Goal: Task Accomplishment & Management: Manage account settings

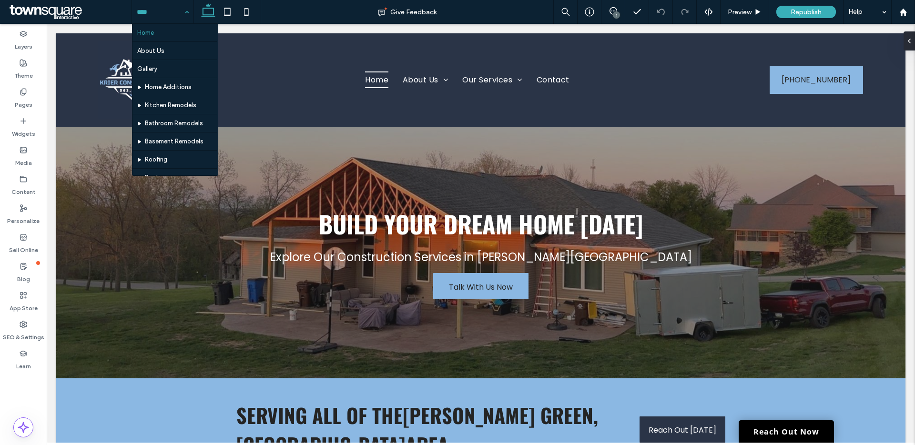
click at [174, 7] on input at bounding box center [160, 12] width 47 height 24
click at [186, 13] on div "Home About Us Gallery Home Additions Kitchen Remodels Bathroom Remodels Basemen…" at bounding box center [162, 12] width 61 height 24
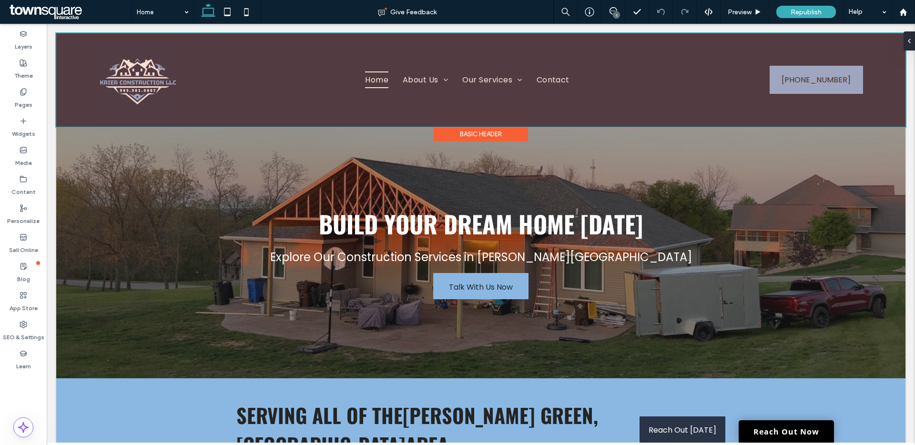
click at [440, 70] on div at bounding box center [480, 79] width 849 height 93
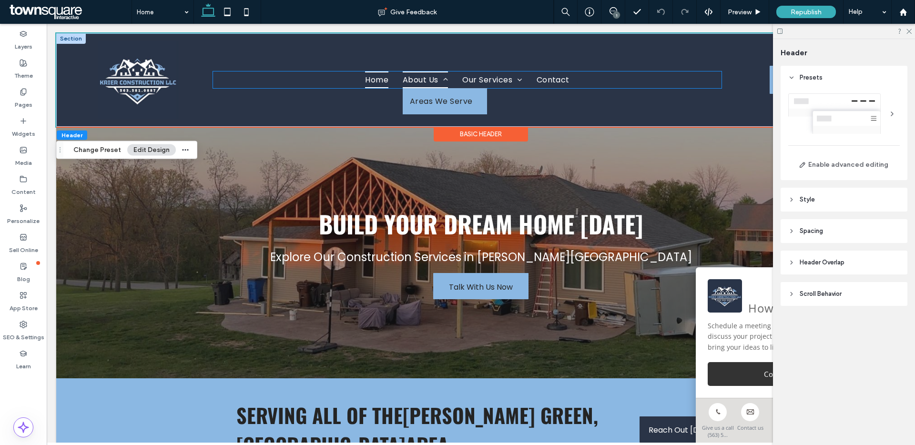
click at [438, 80] on span at bounding box center [443, 80] width 10 height 8
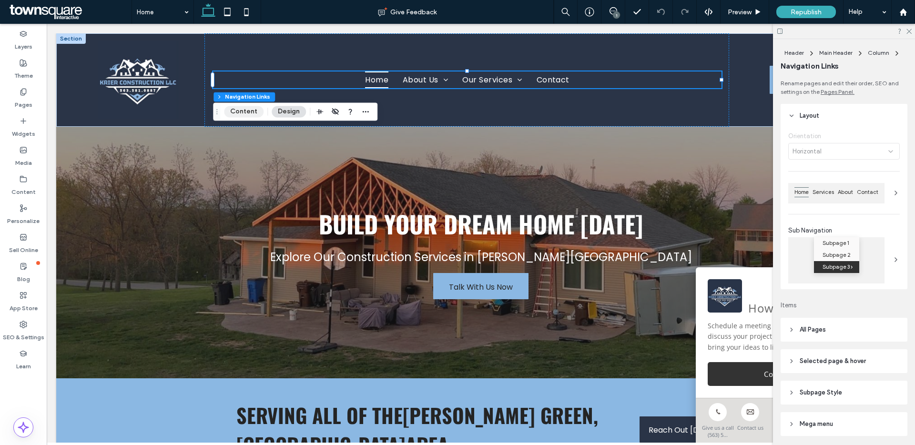
click at [245, 112] on button "Content" at bounding box center [244, 111] width 40 height 11
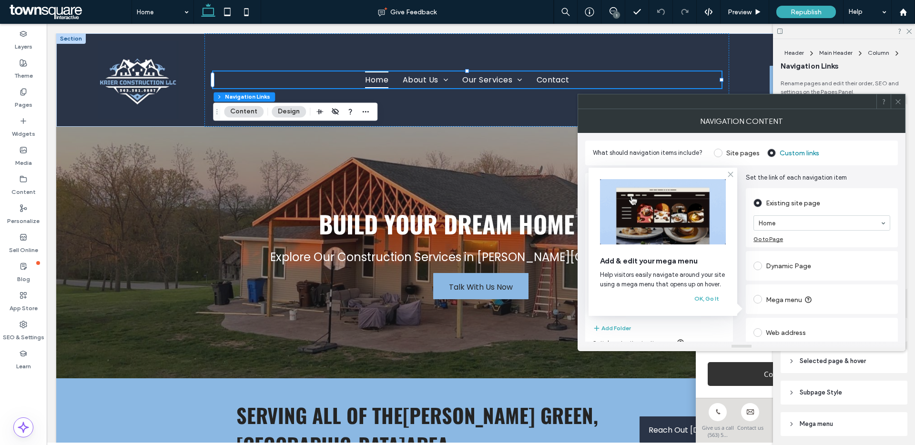
click at [732, 172] on use at bounding box center [730, 174] width 4 height 4
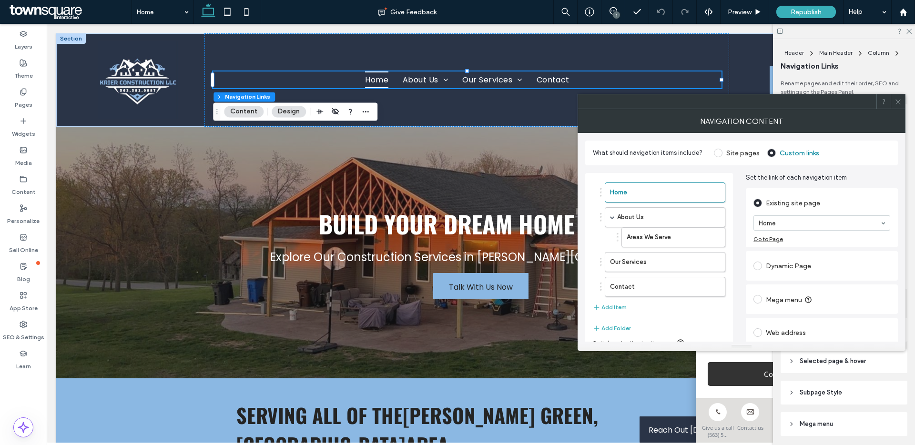
click at [899, 98] on icon at bounding box center [897, 101] width 7 height 7
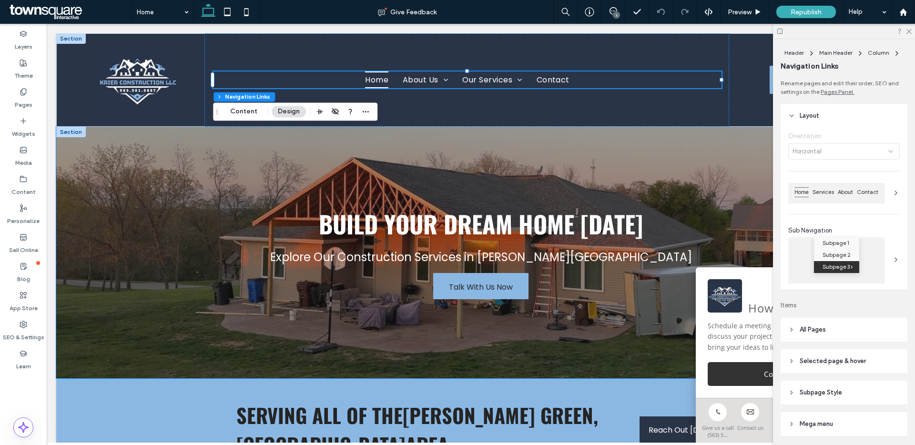
click at [270, 143] on div "Build Your Dream Home Today Explore Our Construction Services in Hazel Green Ta…" at bounding box center [481, 253] width 572 height 252
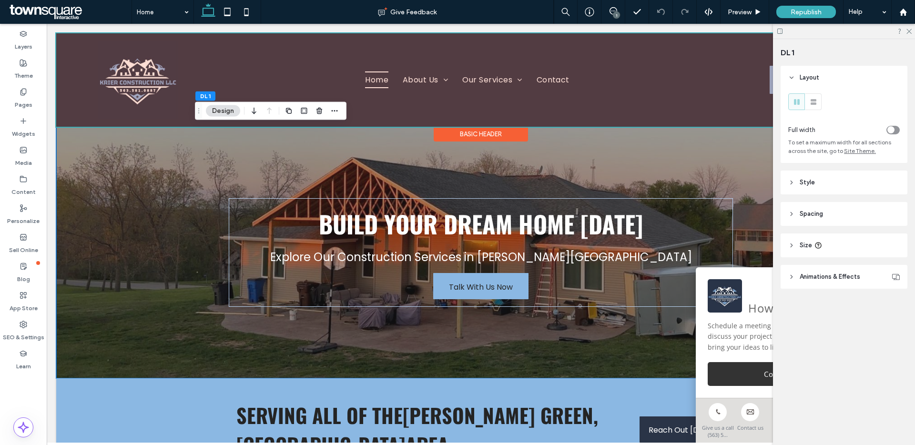
click at [419, 79] on div at bounding box center [480, 79] width 849 height 93
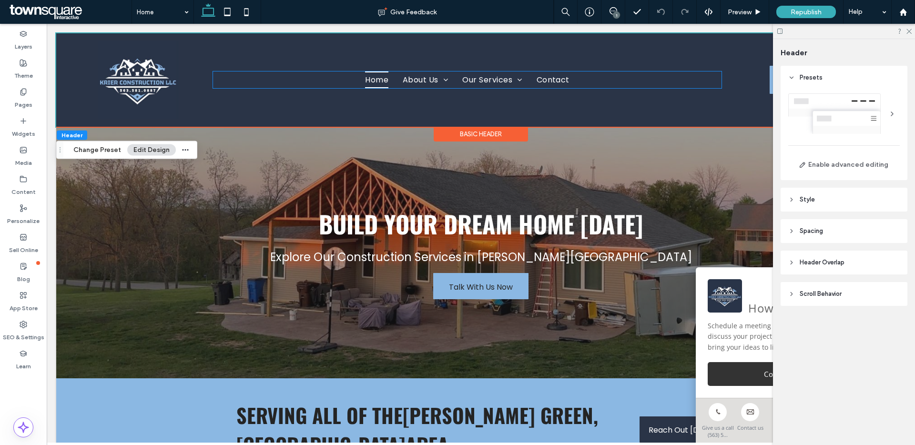
click at [419, 79] on span "About Us" at bounding box center [425, 79] width 45 height 17
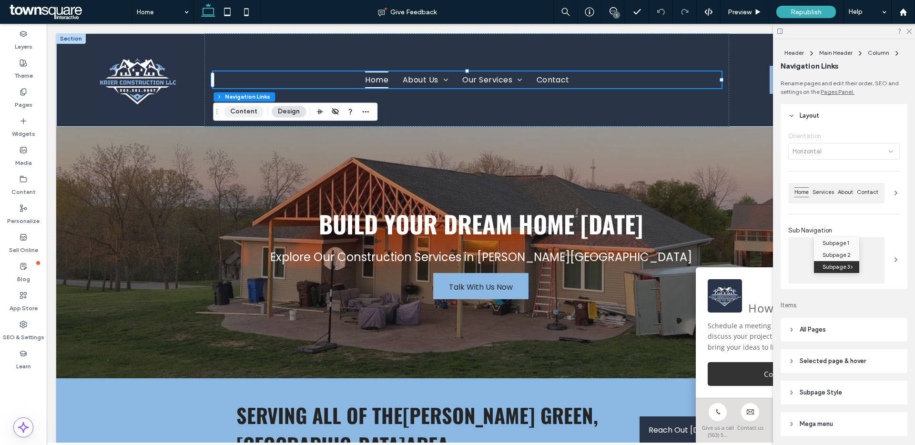
click at [250, 111] on button "Content" at bounding box center [244, 111] width 40 height 11
